Goal: Entertainment & Leisure: Browse casually

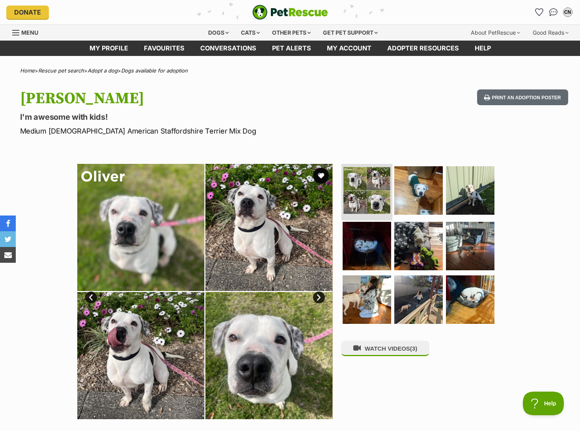
click at [368, 192] on img at bounding box center [366, 190] width 47 height 47
click at [418, 198] on img at bounding box center [418, 190] width 51 height 51
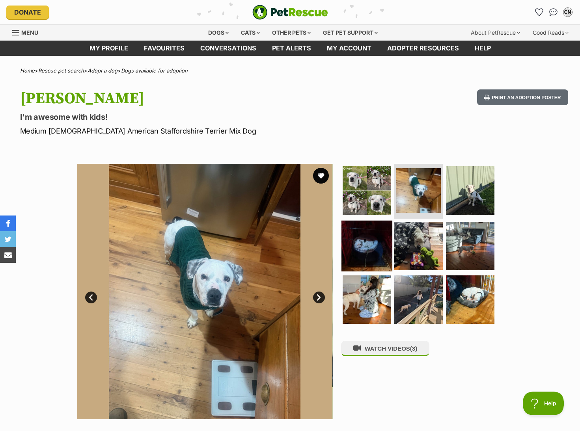
click at [364, 257] on img at bounding box center [366, 246] width 51 height 51
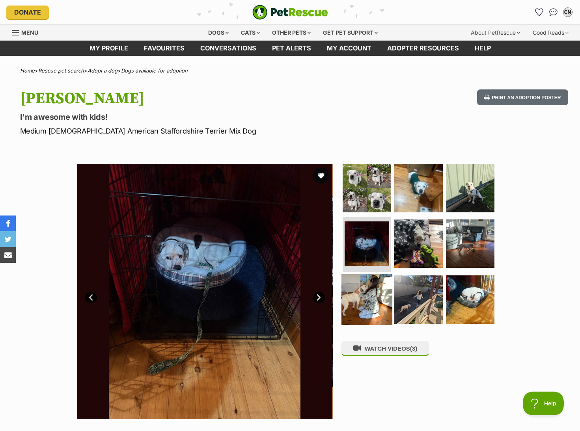
click at [361, 300] on img at bounding box center [366, 299] width 51 height 51
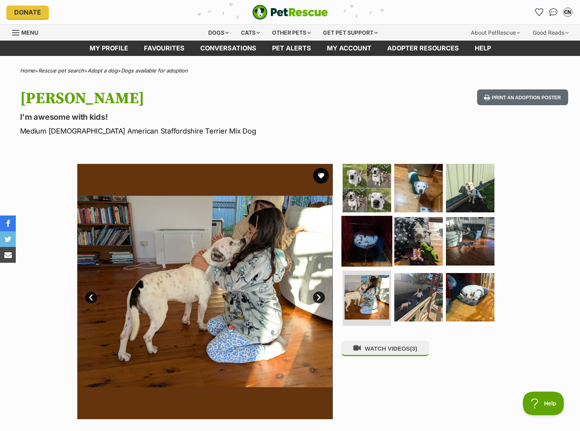
click at [361, 253] on img at bounding box center [366, 241] width 51 height 51
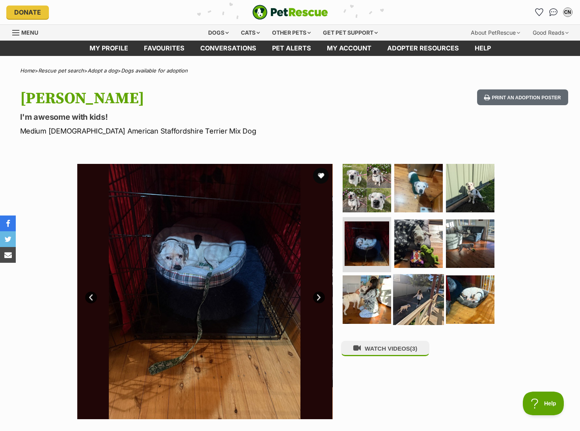
click at [429, 297] on img at bounding box center [418, 299] width 51 height 51
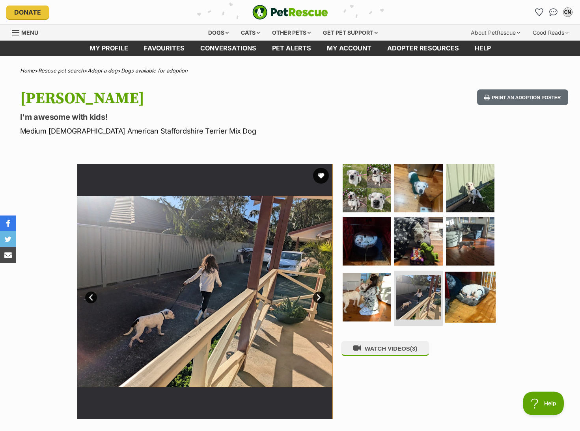
click at [463, 290] on img at bounding box center [470, 297] width 51 height 51
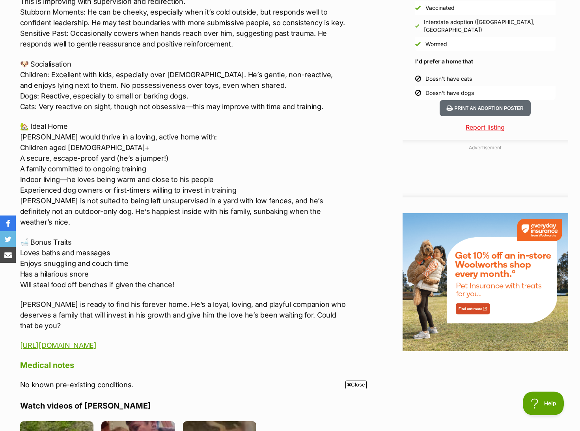
scroll to position [491, 0]
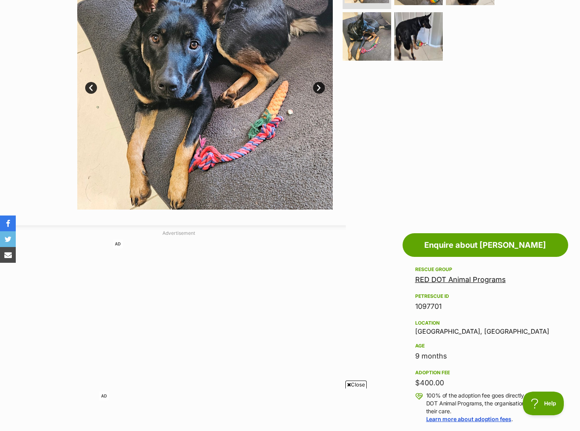
scroll to position [118, 0]
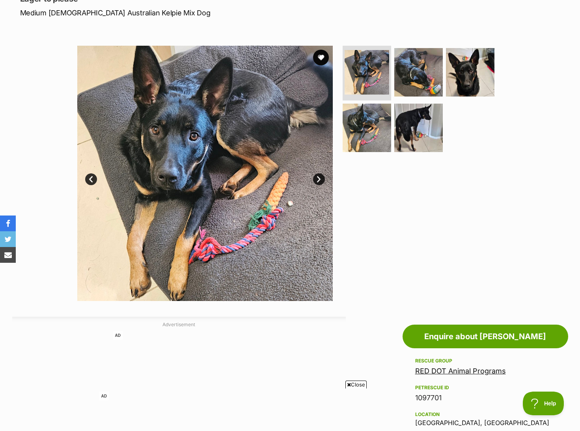
click at [317, 174] on link "Next" at bounding box center [319, 179] width 12 height 12
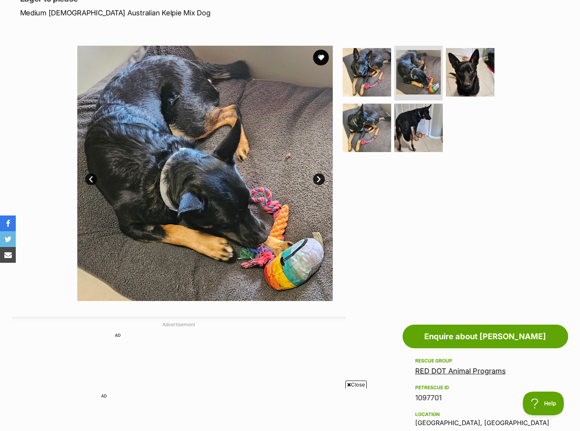
click at [317, 174] on link "Next" at bounding box center [319, 179] width 12 height 12
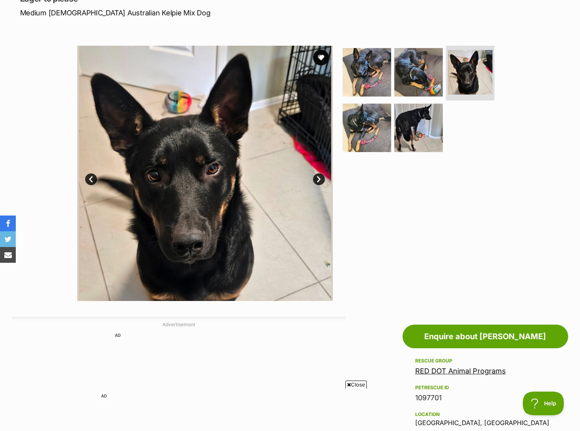
click at [317, 174] on link "Next" at bounding box center [319, 179] width 12 height 12
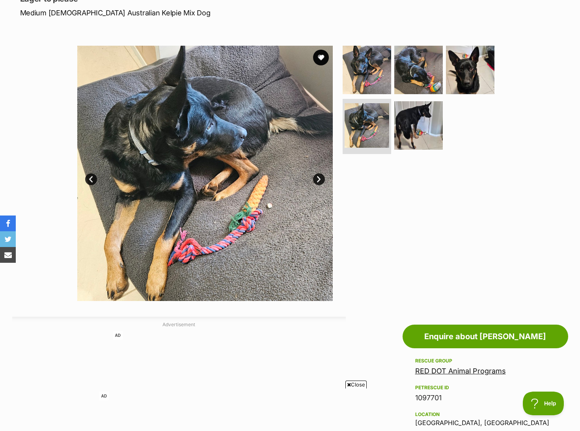
click at [317, 174] on link "Next" at bounding box center [319, 179] width 12 height 12
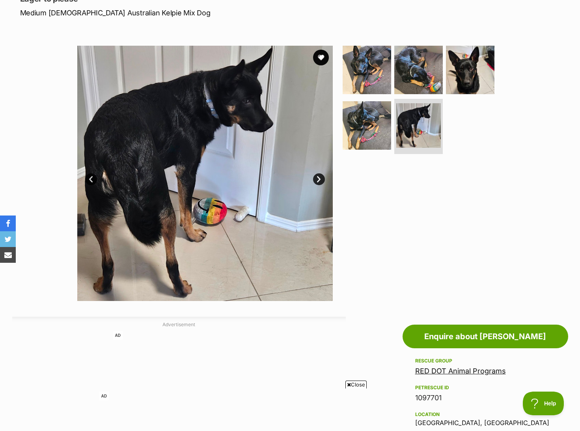
click at [317, 174] on link "Next" at bounding box center [319, 179] width 12 height 12
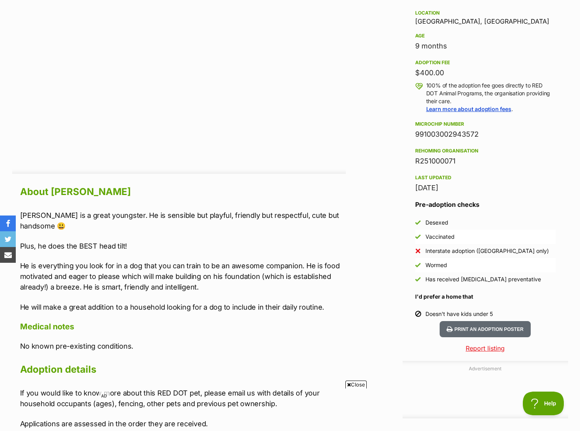
scroll to position [513, 0]
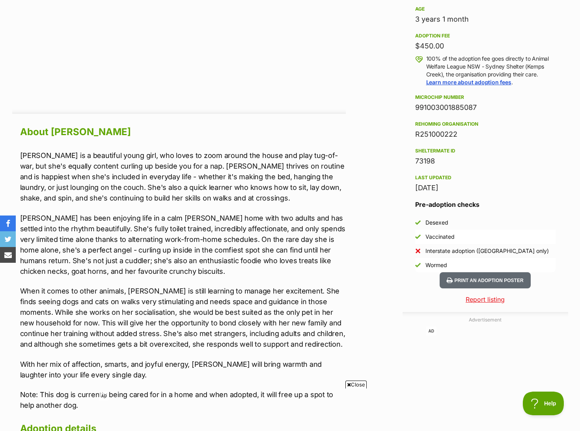
scroll to position [569, 0]
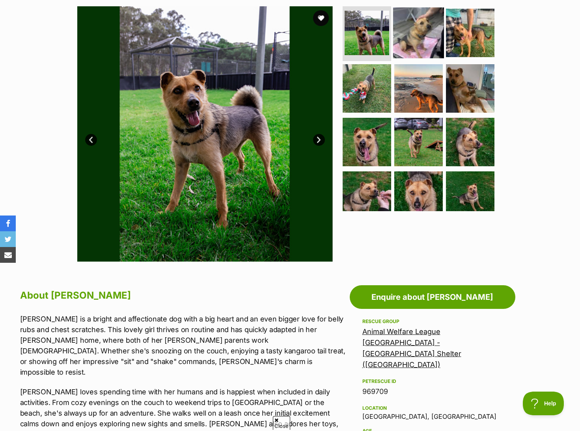
click at [425, 35] on img at bounding box center [418, 32] width 51 height 51
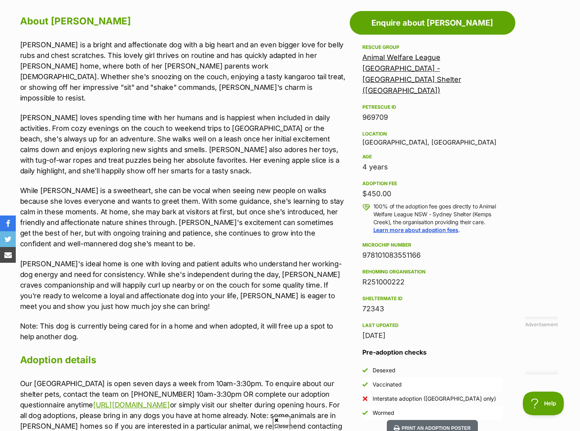
scroll to position [434, 0]
